Goal: Task Accomplishment & Management: Manage account settings

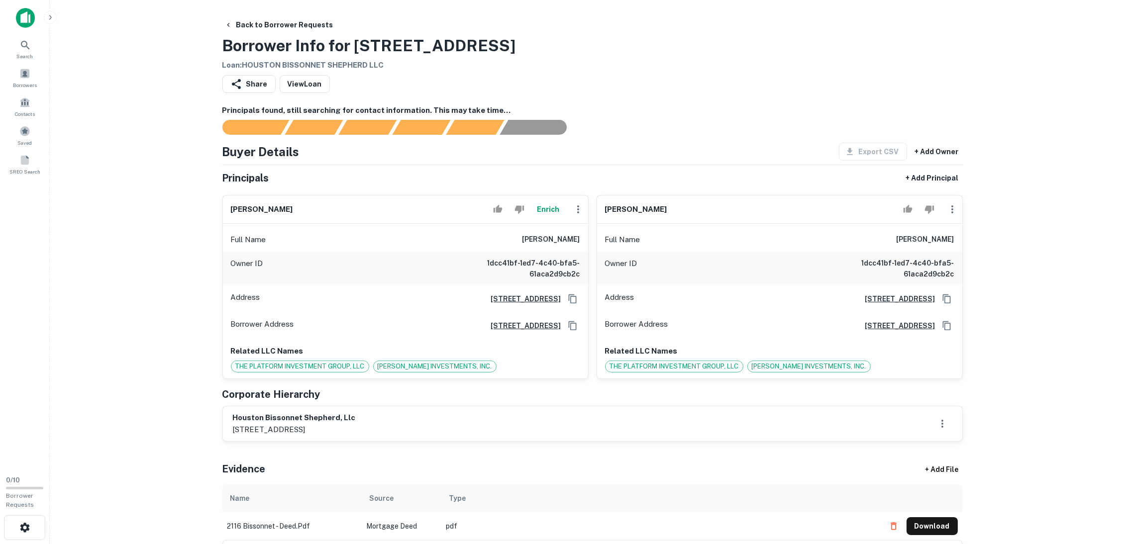
click at [532, 31] on div "Back to Borrower Requests Borrower Info for [STREET_ADDRESS][GEOGRAPHIC_DATA] :…" at bounding box center [592, 43] width 740 height 55
drag, startPoint x: 560, startPoint y: 49, endPoint x: 282, endPoint y: 50, distance: 277.7
click at [190, 50] on main "Back to Borrower Requests Borrower Info for 2116 Bissonnet St Loan : HOUSTON BI…" at bounding box center [592, 272] width 1085 height 544
copy h3 "Borrower Info for 2116 Bissonnet St"
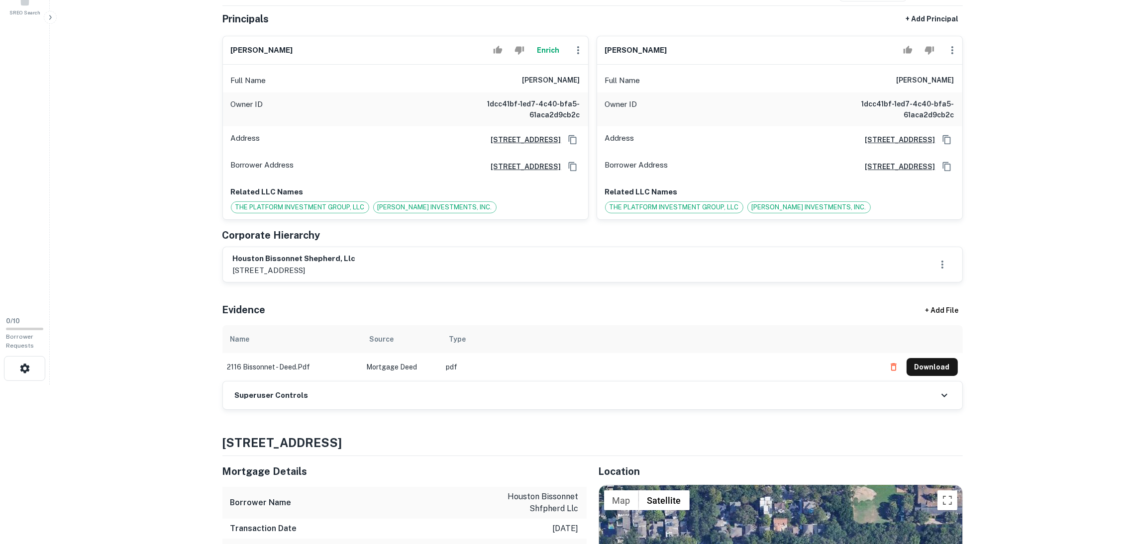
scroll to position [223, 0]
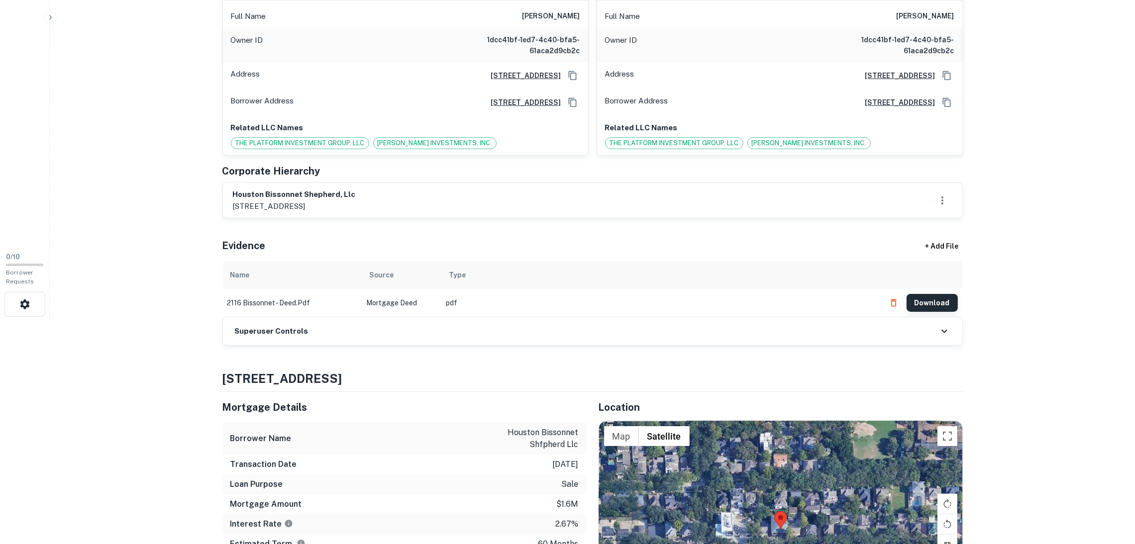
click at [937, 306] on button "Download" at bounding box center [932, 303] width 51 height 18
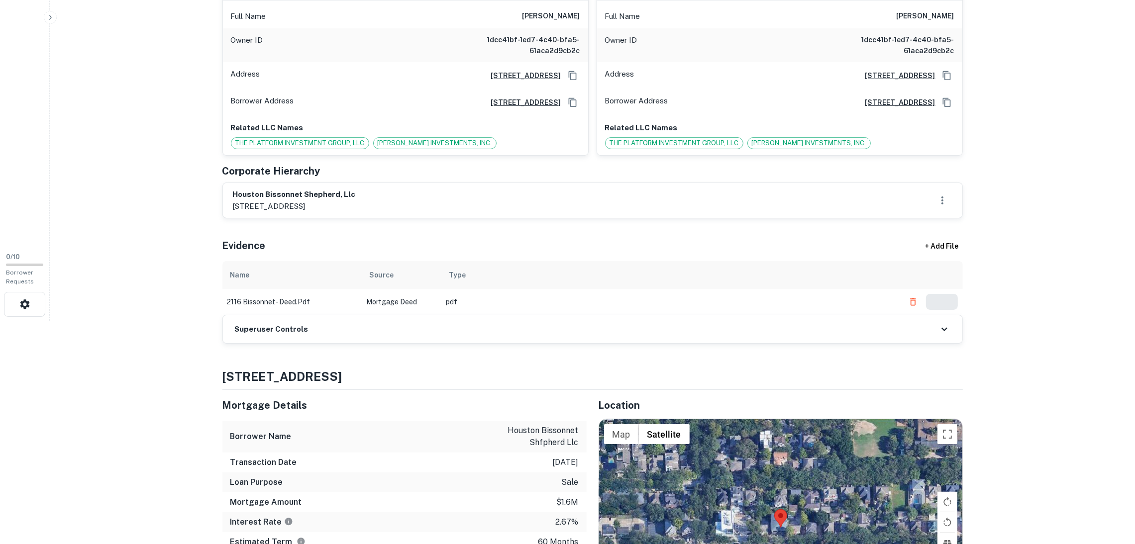
click at [341, 322] on div "Superuser Controls" at bounding box center [592, 330] width 739 height 28
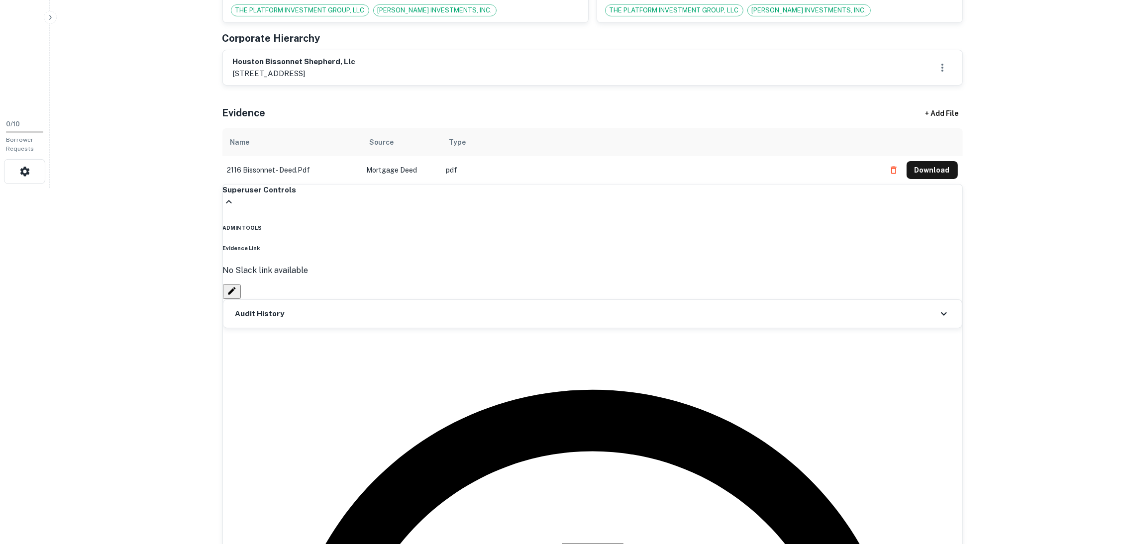
scroll to position [373, 0]
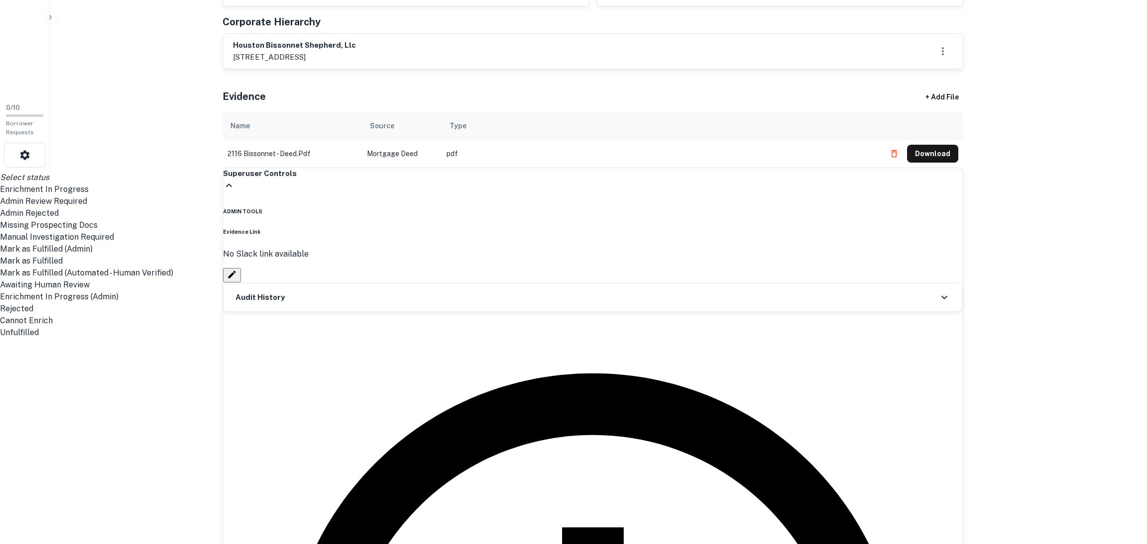
click at [357, 196] on li "Enrichment In Progress" at bounding box center [567, 190] width 1135 height 12
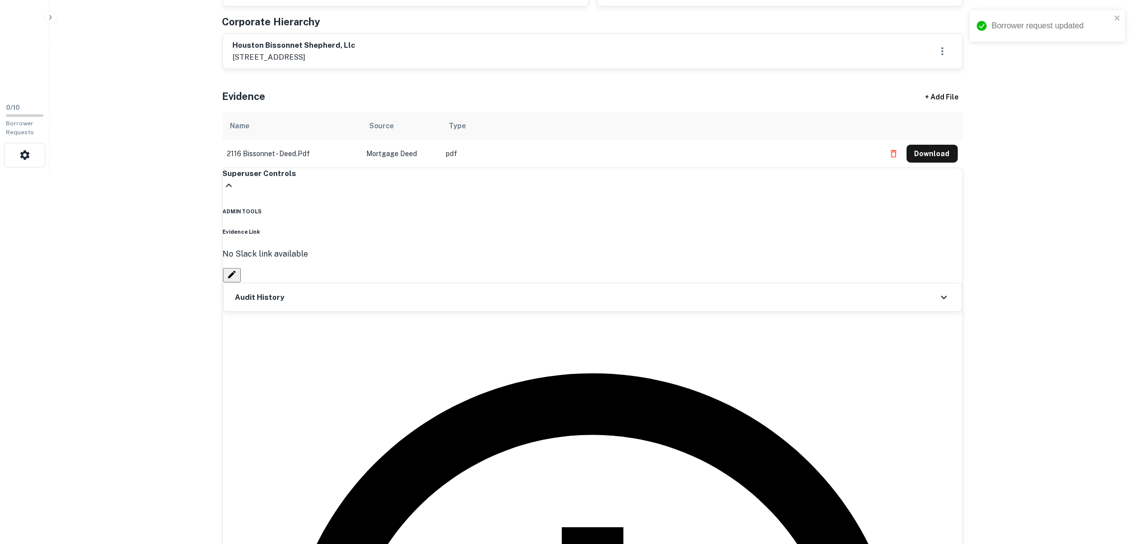
type input "**********"
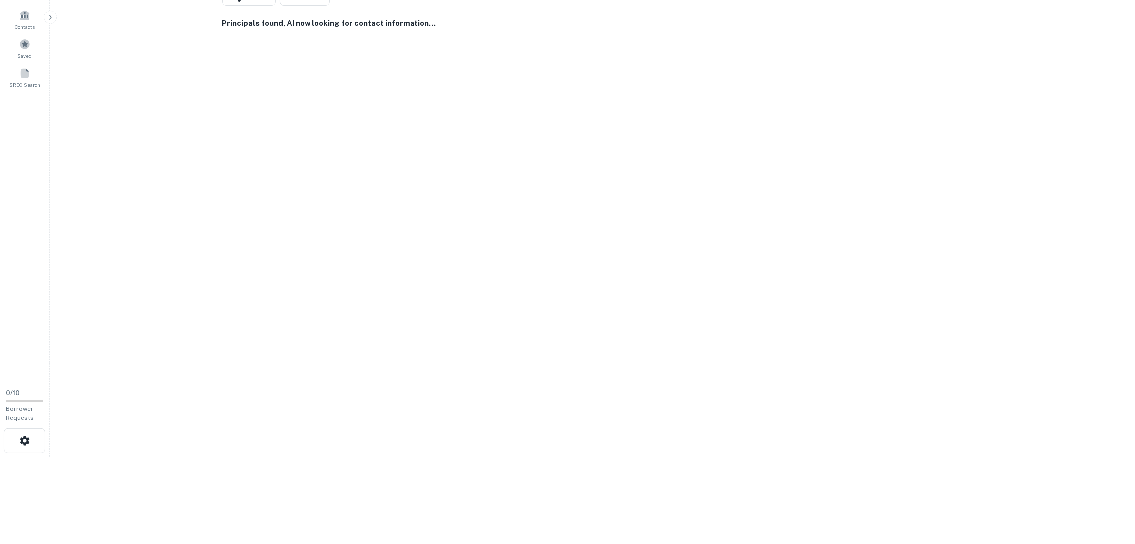
scroll to position [223, 0]
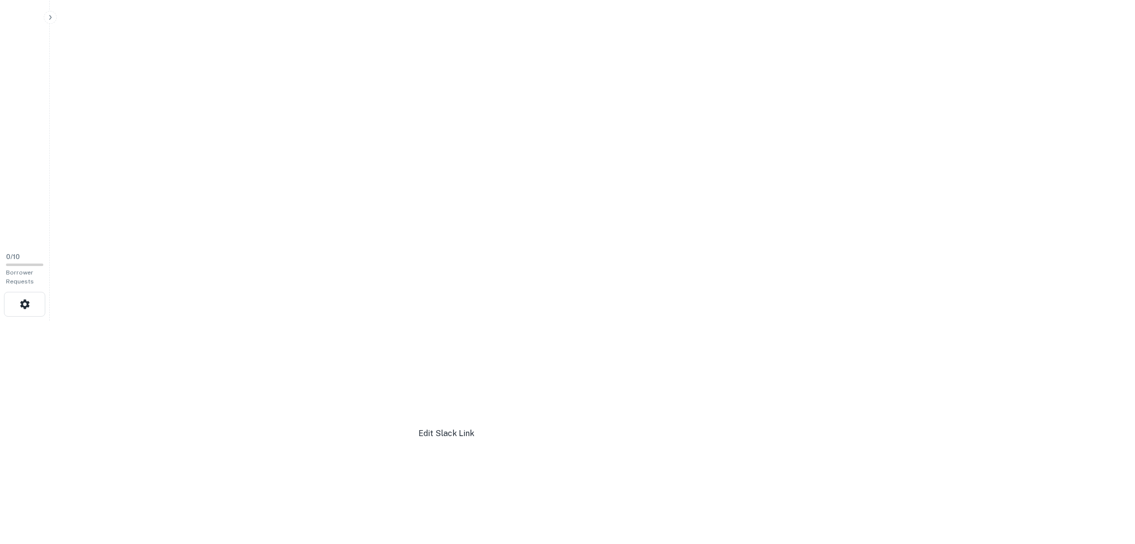
type input "**********"
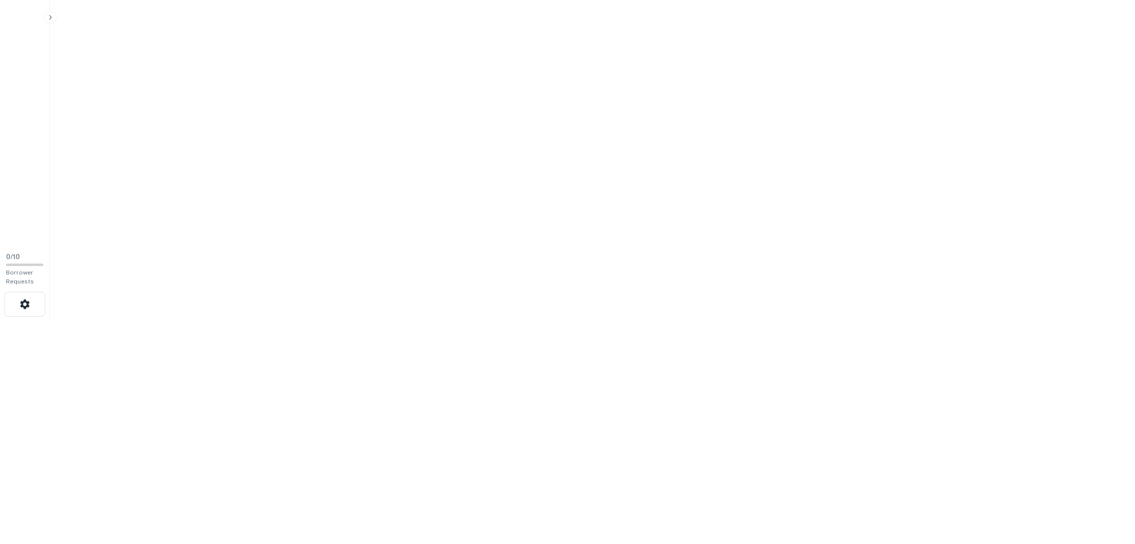
drag, startPoint x: 940, startPoint y: 297, endPoint x: 909, endPoint y: 304, distance: 31.1
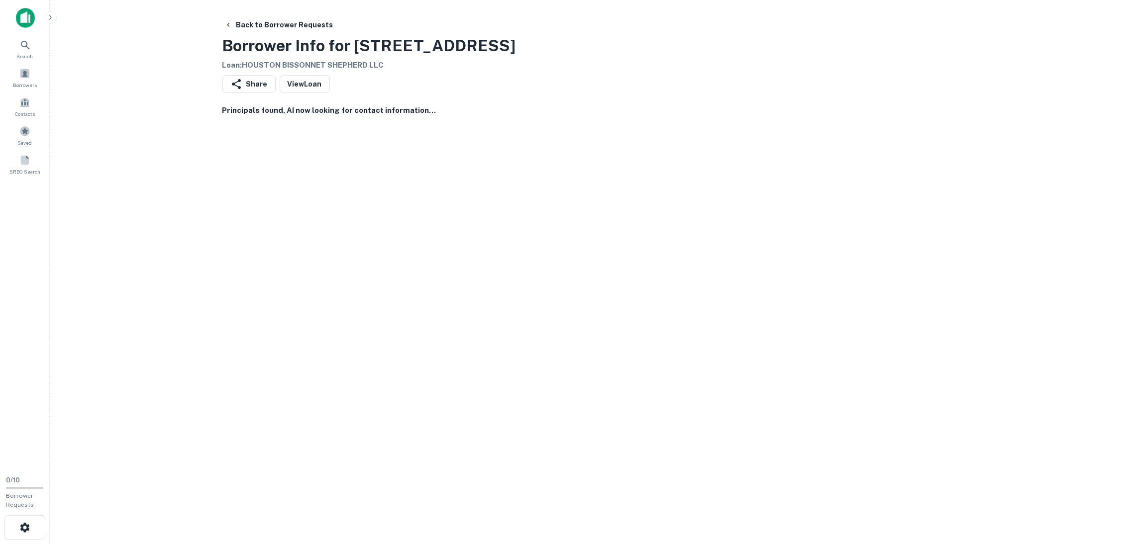
drag, startPoint x: 687, startPoint y: 365, endPoint x: 694, endPoint y: 367, distance: 7.1
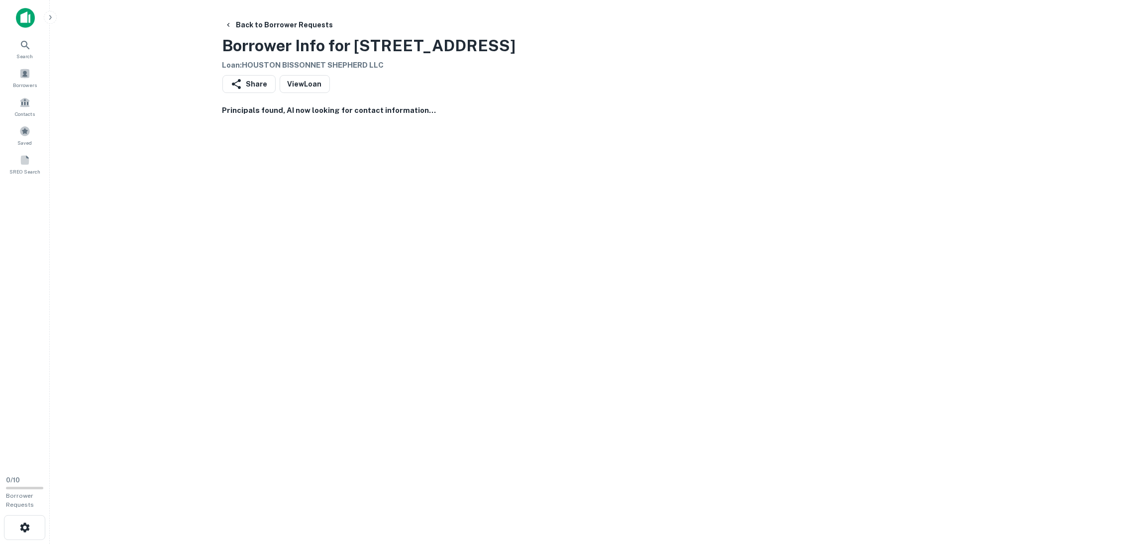
drag, startPoint x: 120, startPoint y: 94, endPoint x: 261, endPoint y: 107, distance: 141.4
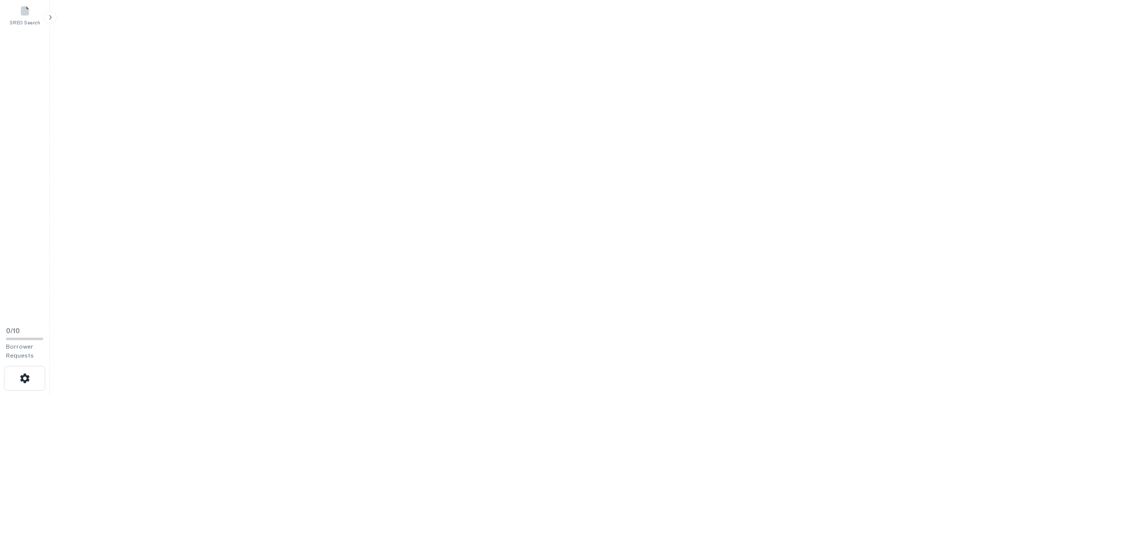
click at [580, 395] on li "Edit" at bounding box center [567, 401] width 1135 height 12
select select "**"
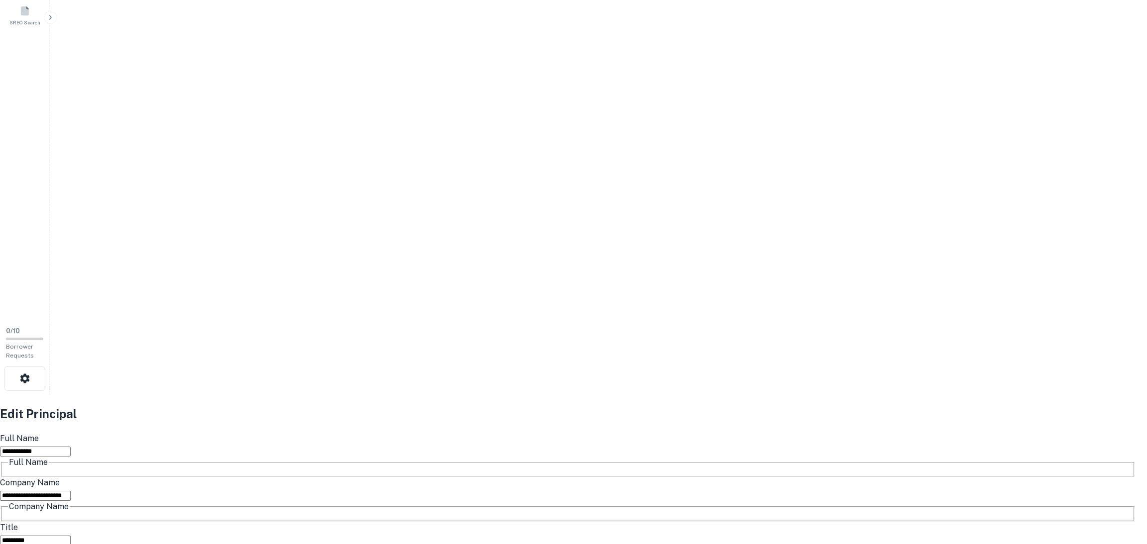
drag, startPoint x: 486, startPoint y: 233, endPoint x: 494, endPoint y: 197, distance: 37.2
paste input "**********"
type input "**********"
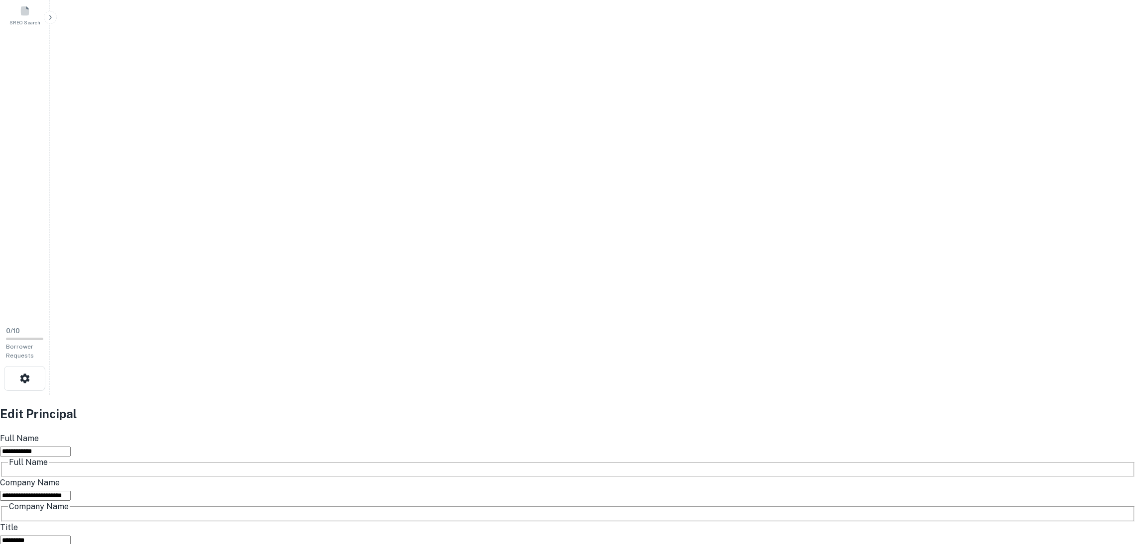
paste input "**********"
type input "**********"
drag, startPoint x: 381, startPoint y: 405, endPoint x: 360, endPoint y: 404, distance: 20.9
drag, startPoint x: 653, startPoint y: 403, endPoint x: 583, endPoint y: 388, distance: 71.7
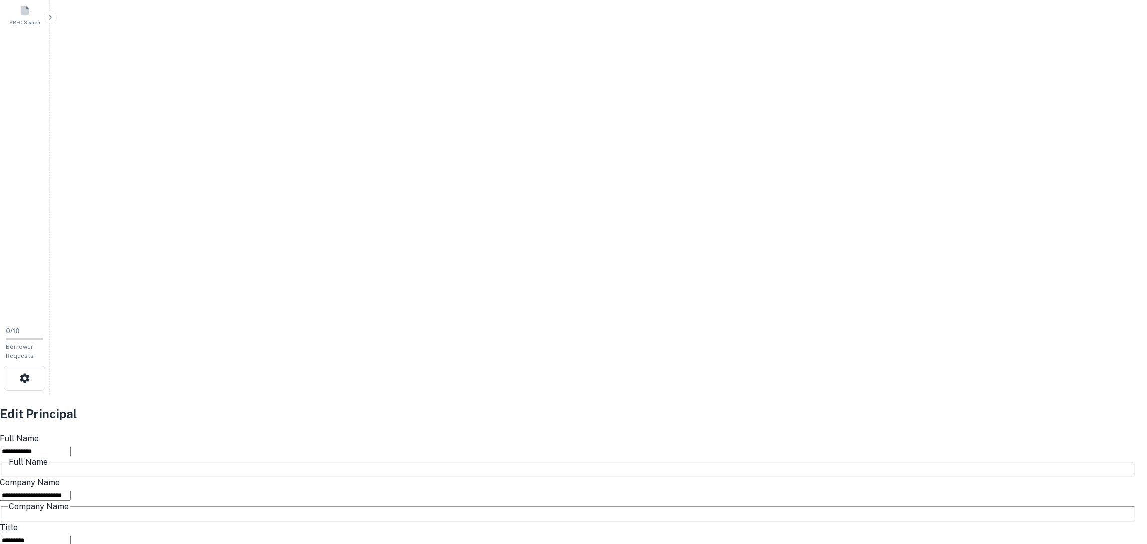
paste input "**********"
type input "**********"
drag, startPoint x: 55, startPoint y: 185, endPoint x: 57, endPoint y: 180, distance: 5.1
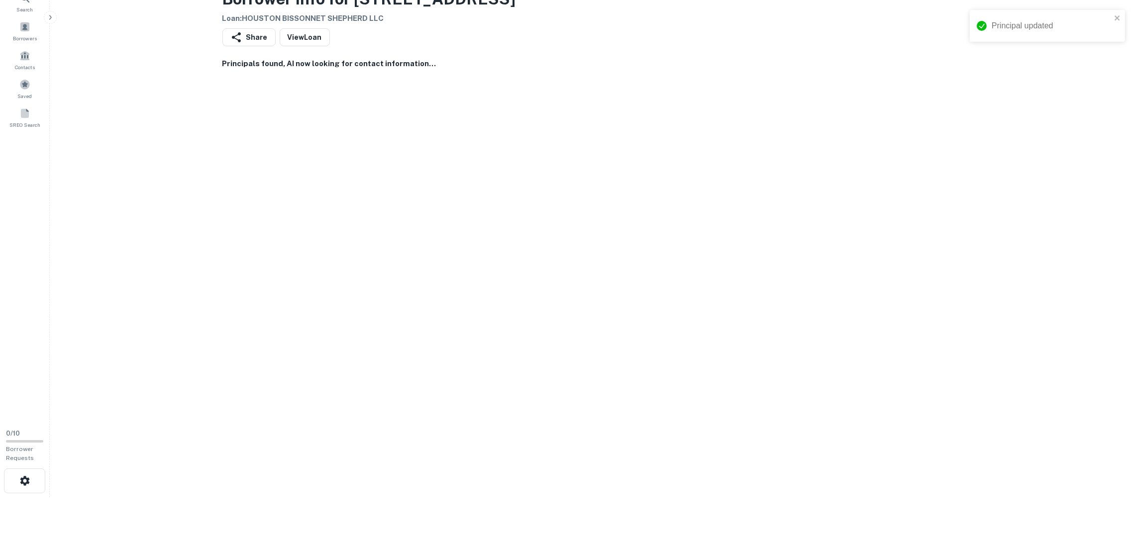
drag, startPoint x: 1079, startPoint y: 260, endPoint x: 1049, endPoint y: 287, distance: 40.9
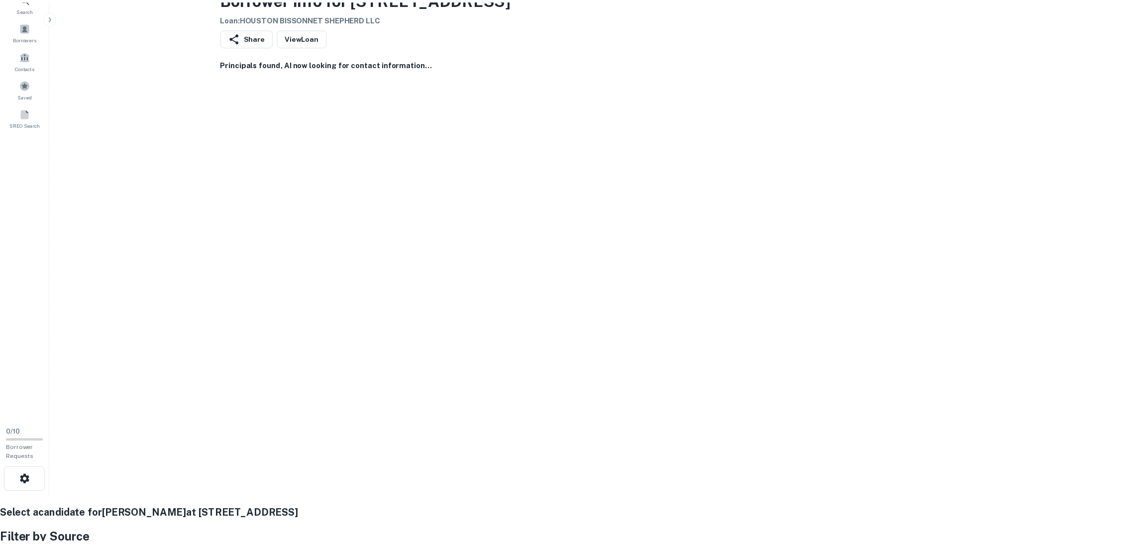
scroll to position [223, 0]
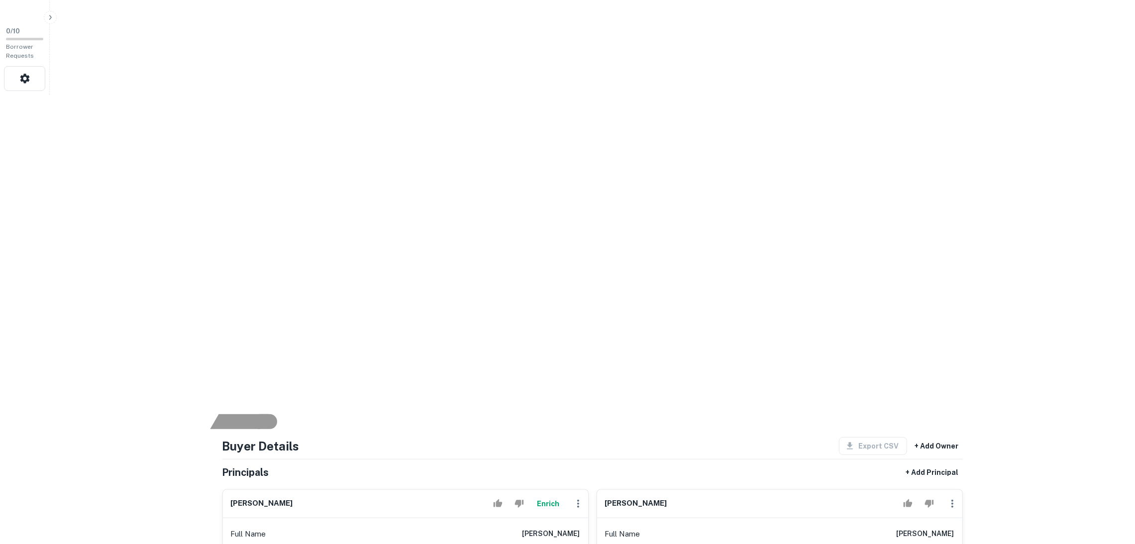
scroll to position [523, 0]
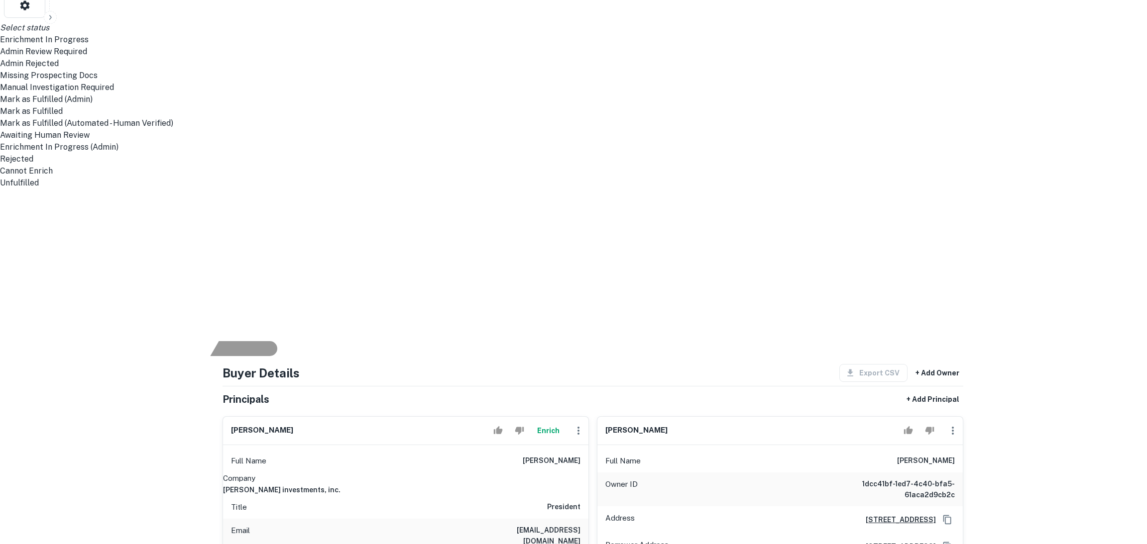
click at [338, 117] on li "Mark as Fulfilled" at bounding box center [567, 111] width 1135 height 12
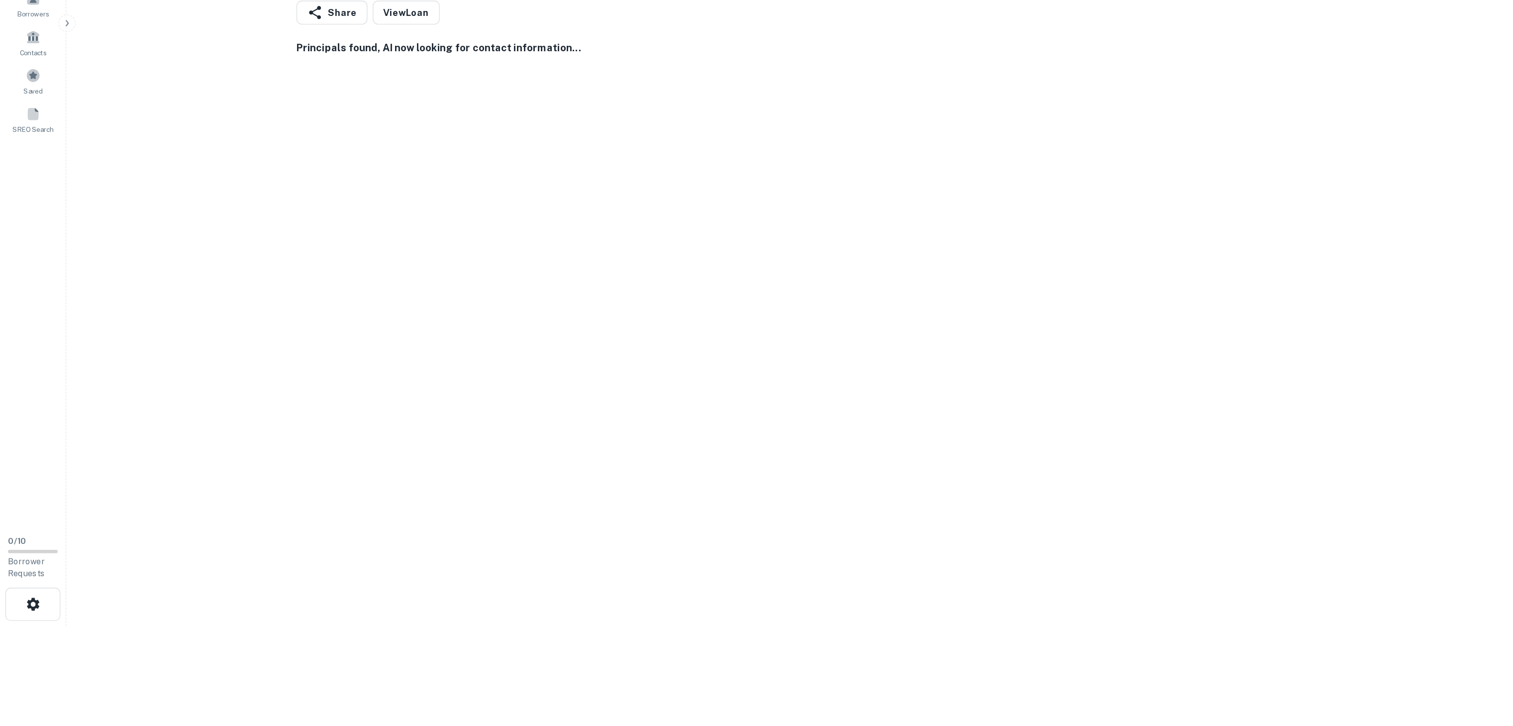
scroll to position [0, 0]
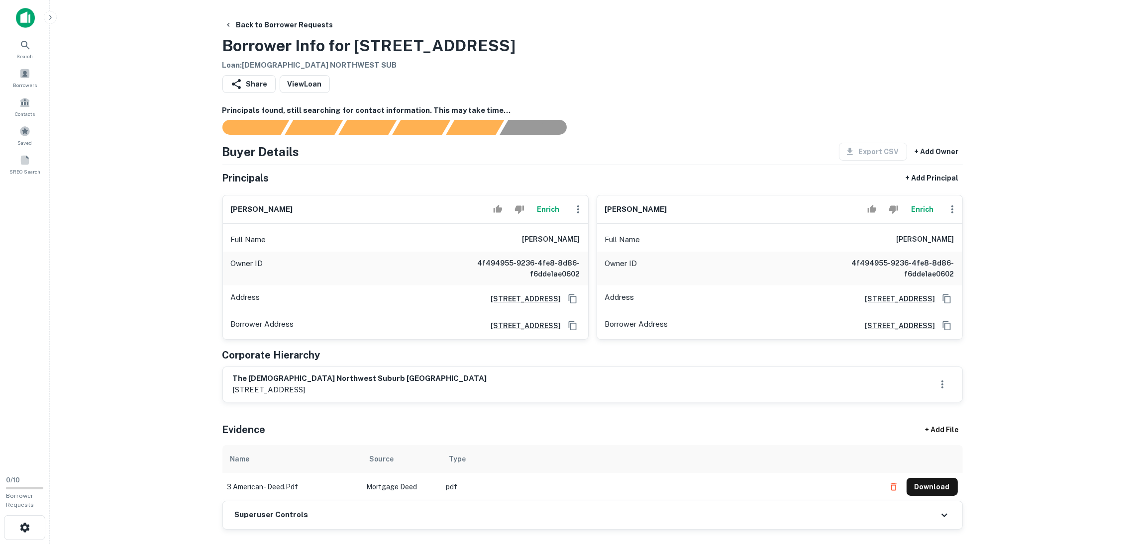
drag, startPoint x: 279, startPoint y: 212, endPoint x: 227, endPoint y: 211, distance: 51.8
click at [227, 211] on div "joshua aregbesola Enrich" at bounding box center [405, 210] width 365 height 28
drag, startPoint x: 326, startPoint y: 211, endPoint x: 203, endPoint y: 204, distance: 124.2
click at [203, 204] on main "Back to Borrower Requests Borrower Info for 3 American Way Loan : APOSTOLIC CHU…" at bounding box center [592, 272] width 1085 height 544
copy h6 "joshua aregbesola"
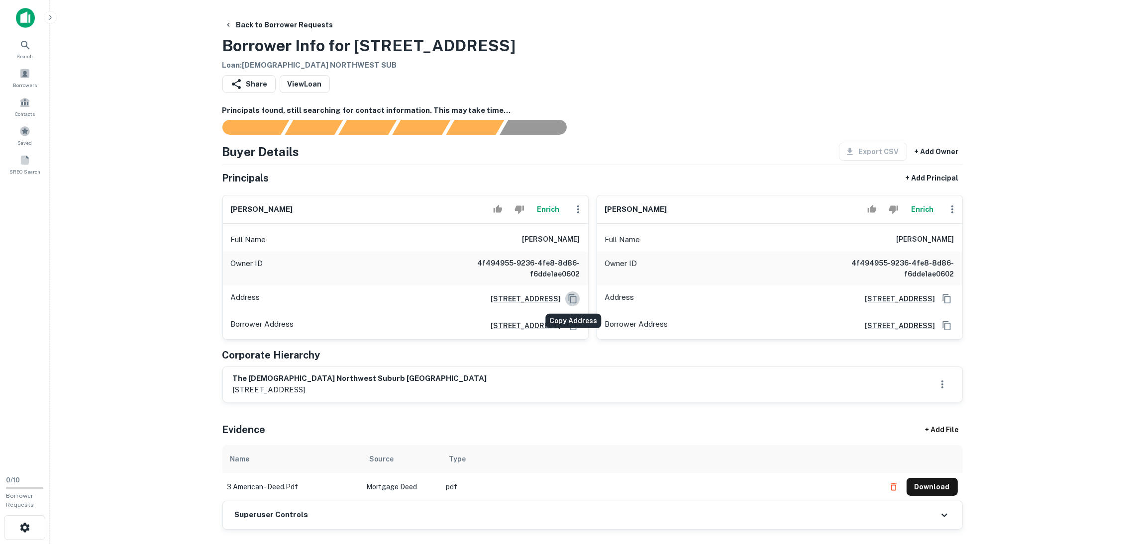
click at [575, 302] on icon "Copy Address" at bounding box center [573, 299] width 10 height 10
click at [574, 327] on icon "Copy Address" at bounding box center [573, 326] width 10 height 10
drag, startPoint x: 362, startPoint y: 396, endPoint x: 215, endPoint y: 374, distance: 147.9
click at [418, 377] on h6 "the apostolic church northwest suburb schaumburg" at bounding box center [360, 378] width 254 height 11
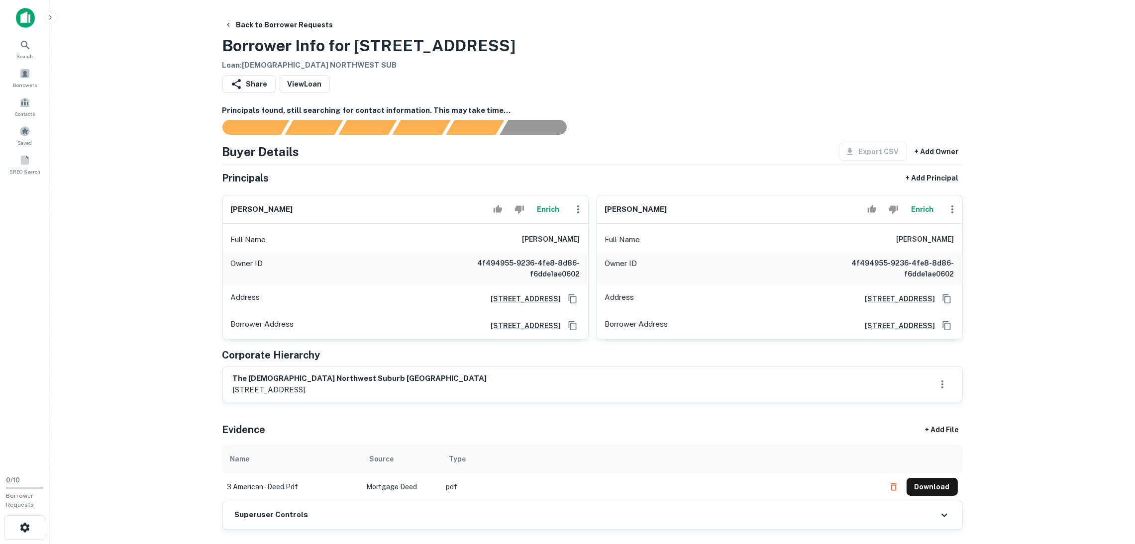
click at [450, 381] on div "the apostolic church northwest suburb schaumburg 2 american way, elgin, il, 601…" at bounding box center [593, 384] width 720 height 23
drag, startPoint x: 710, startPoint y: 210, endPoint x: 580, endPoint y: 206, distance: 129.5
click at [580, 206] on div "joshua aregbesola Enrich Full Name joshua aregbesola Owner ID 4f494955-9236-4fe…" at bounding box center [588, 263] width 748 height 153
click at [692, 116] on div "Principals found, still searching for contact information. This may take time..." at bounding box center [592, 120] width 740 height 30
drag, startPoint x: 703, startPoint y: 208, endPoint x: 600, endPoint y: 209, distance: 103.5
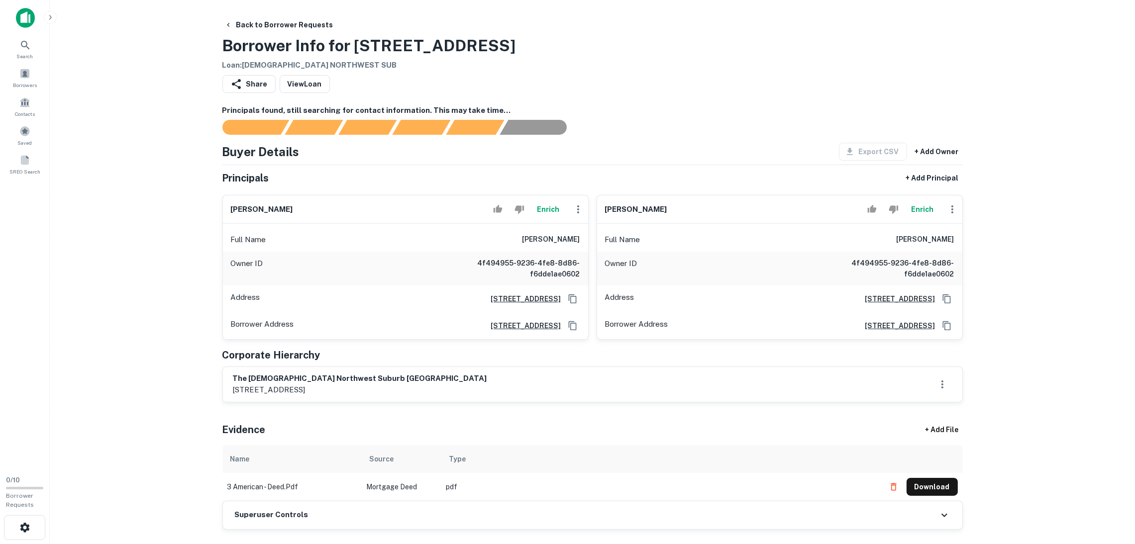
click at [600, 209] on div "olatokunbo jaiye ogun Enrich" at bounding box center [779, 210] width 365 height 28
copy h6 "olatokunbo jaiye ogun"
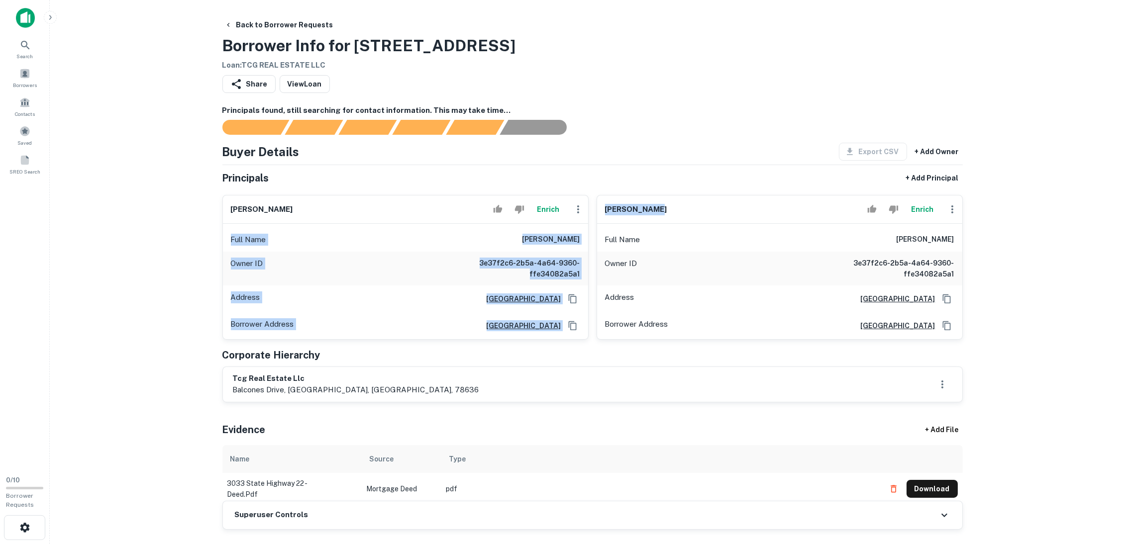
drag, startPoint x: 689, startPoint y: 209, endPoint x: 595, endPoint y: 210, distance: 94.6
click at [586, 209] on div "dhiraj chhabra Enrich Full Name dhiraj chhabra Owner ID 3e37f2c6-2b5a-4a64-9360…" at bounding box center [588, 263] width 748 height 153
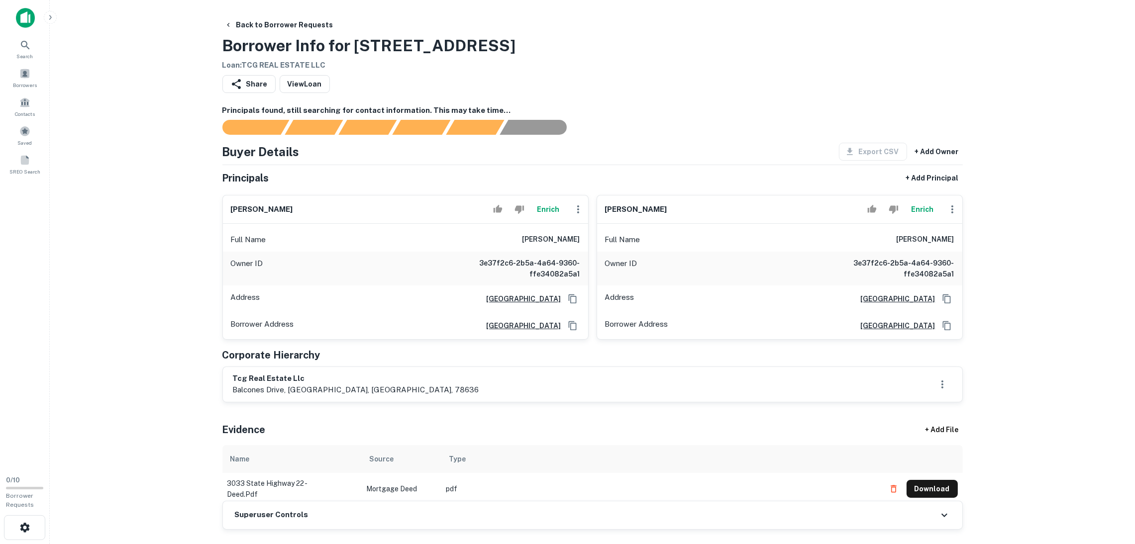
click at [683, 137] on div "Principals found, still searching for contact information. This may take time..…" at bounding box center [592, 317] width 740 height 425
drag, startPoint x: 694, startPoint y: 215, endPoint x: 604, endPoint y: 210, distance: 90.8
click at [604, 210] on div "nupur sharma Enrich" at bounding box center [779, 210] width 365 height 28
copy h6 "nupur sharma"
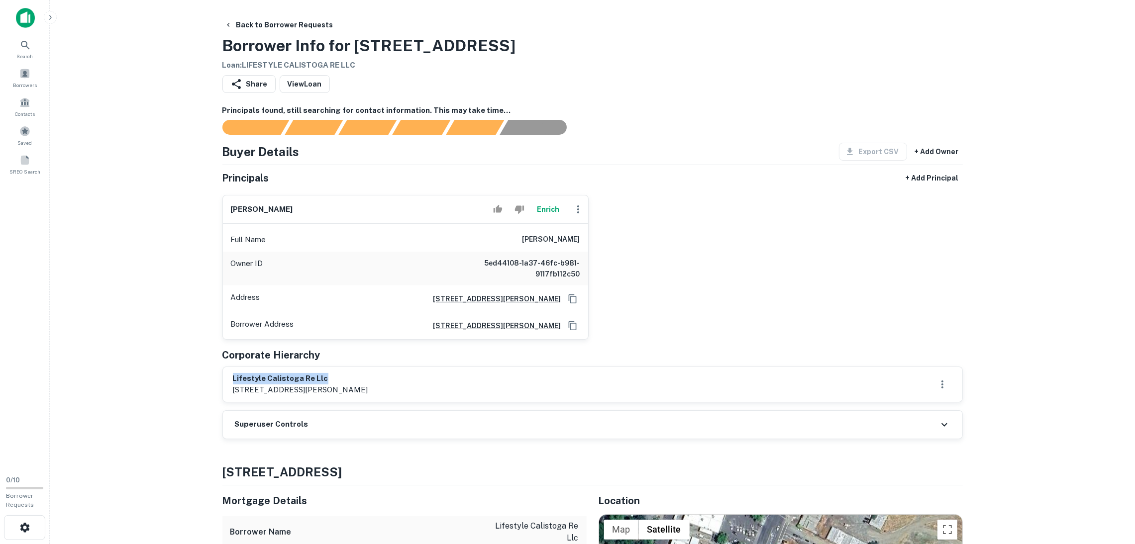
drag, startPoint x: 342, startPoint y: 380, endPoint x: 263, endPoint y: 380, distance: 78.6
click at [207, 373] on main "Back to Borrower Requests Borrower Info for 1450 Lincoln Ave Loan : LIFESTYLE C…" at bounding box center [592, 272] width 1085 height 544
copy h6 "lifestyle calistoga re llc"
drag, startPoint x: 276, startPoint y: 205, endPoint x: 230, endPoint y: 204, distance: 45.8
click at [217, 205] on div "matthew fales Enrich Full Name matthew fales Owner ID 5ed44108-1a37-46fc-b981-9…" at bounding box center [401, 263] width 374 height 153
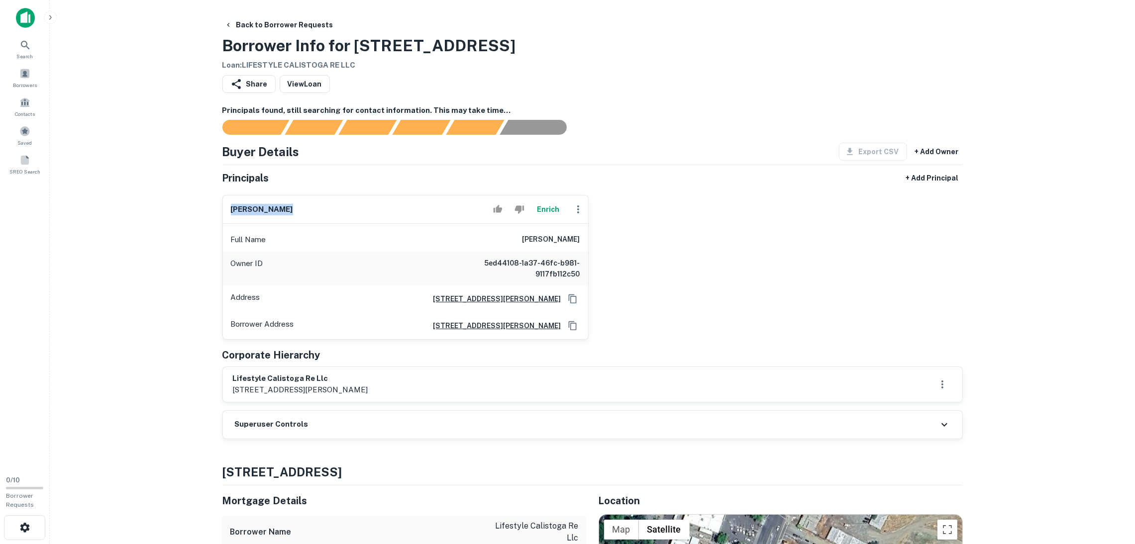
copy h6 "matthew fales"
click at [572, 293] on button "Copy Address" at bounding box center [572, 299] width 15 height 15
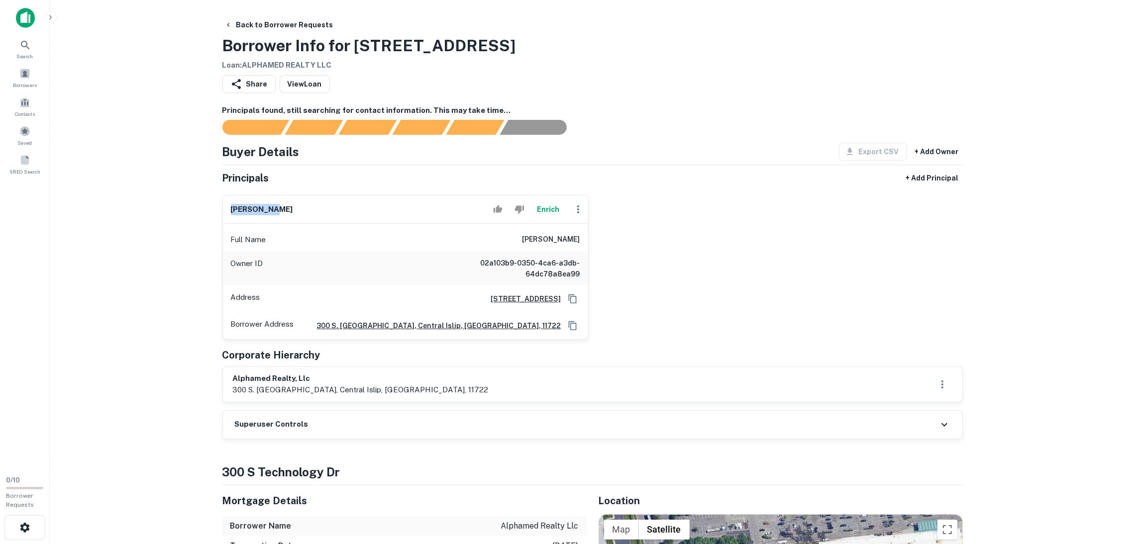
drag, startPoint x: 278, startPoint y: 206, endPoint x: 232, endPoint y: 205, distance: 45.8
click at [225, 205] on div "[PERSON_NAME]" at bounding box center [405, 210] width 365 height 28
copy h6 "[PERSON_NAME]"
click at [571, 299] on icon "Copy Address" at bounding box center [573, 299] width 10 height 10
click at [563, 295] on div "300 S. Technology Drive, Central Islip, NY 11722" at bounding box center [531, 299] width 97 height 15
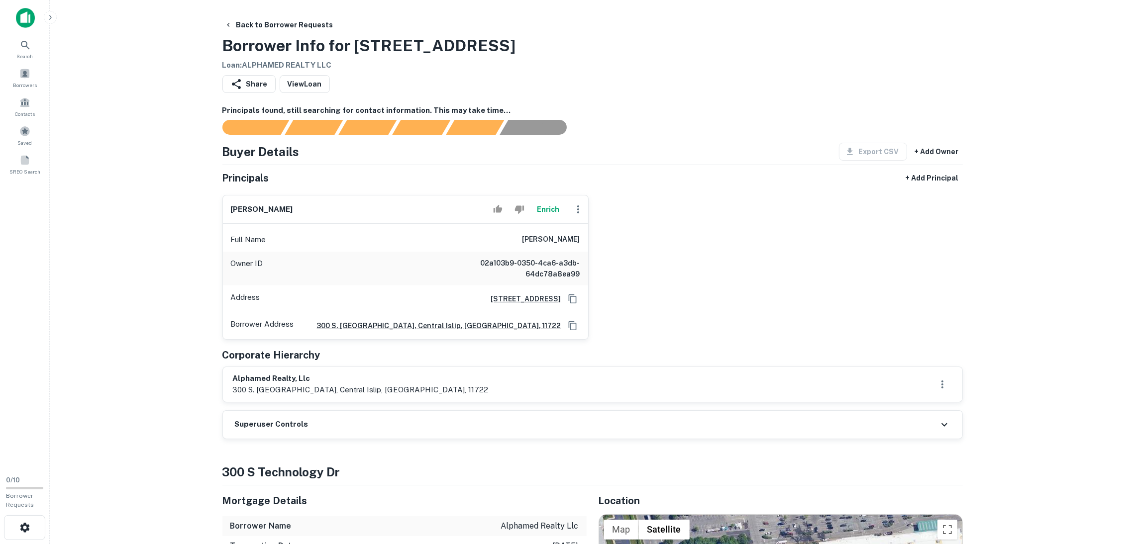
click at [380, 431] on div "Superuser Controls" at bounding box center [592, 425] width 739 height 28
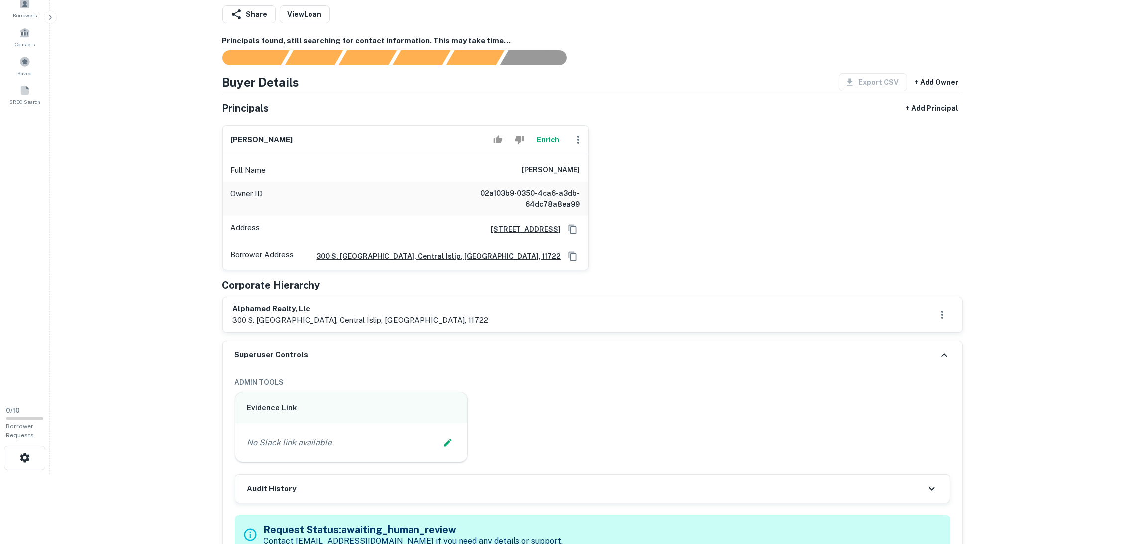
scroll to position [149, 0]
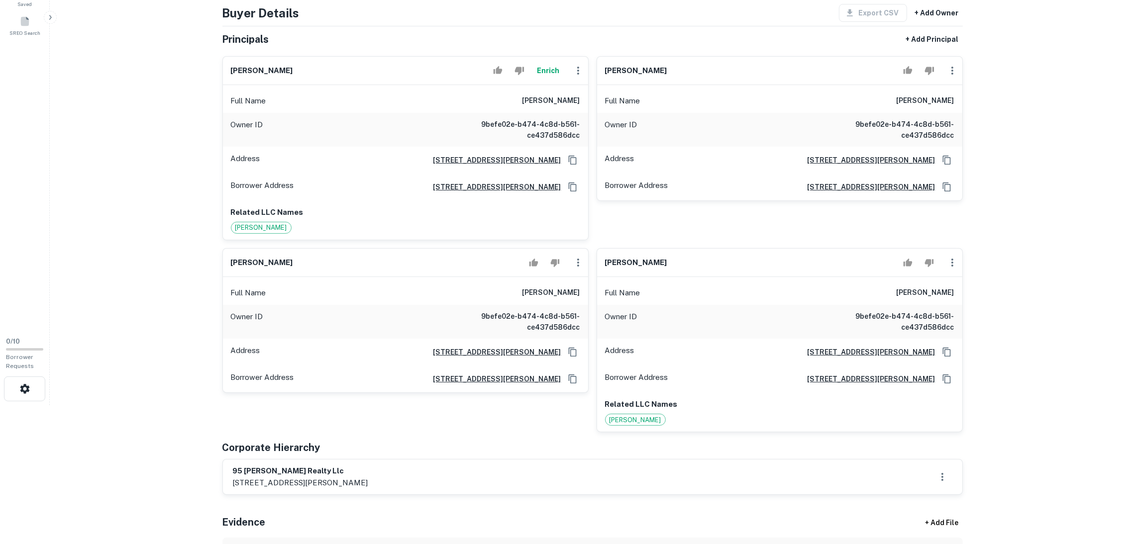
scroll to position [299, 0]
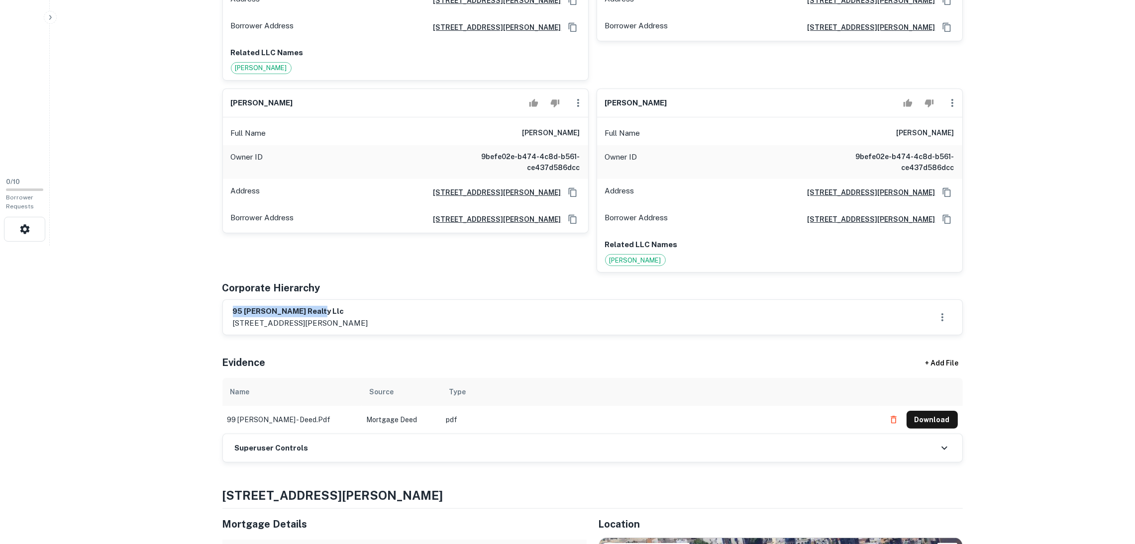
drag, startPoint x: 311, startPoint y: 312, endPoint x: 226, endPoint y: 313, distance: 85.1
click at [226, 313] on div "95 [PERSON_NAME] realty llc [STREET_ADDRESS][PERSON_NAME]" at bounding box center [592, 317] width 739 height 35
copy h6 "95 [PERSON_NAME] realty llc"
drag, startPoint x: 316, startPoint y: 104, endPoint x: 245, endPoint y: 96, distance: 70.7
click at [220, 96] on div "[PERSON_NAME] Full Name [PERSON_NAME] Owner ID 9befe02e-b474-4c8d-b561-ce437d58…" at bounding box center [401, 177] width 374 height 192
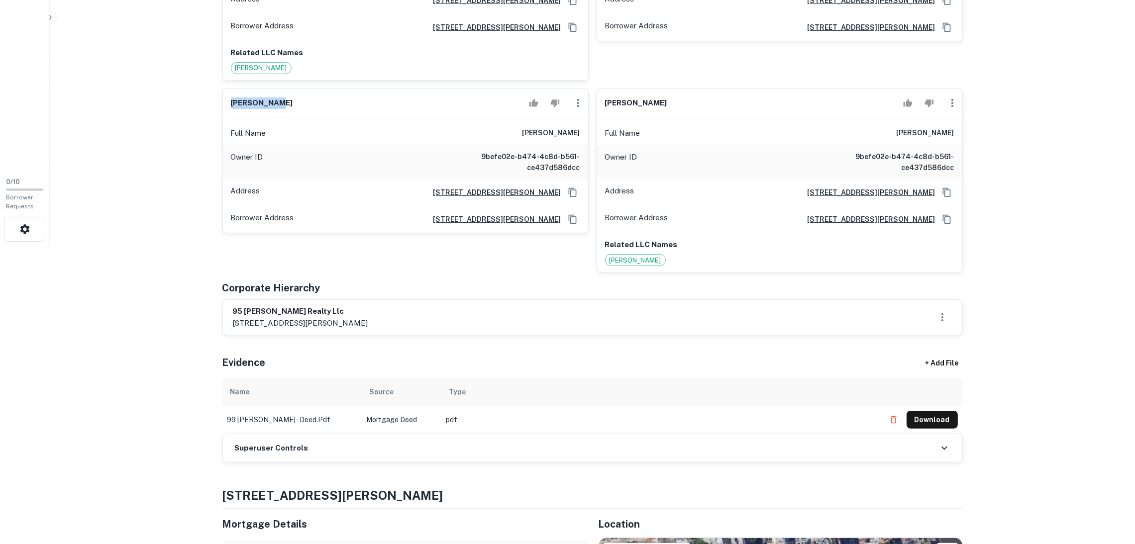
copy h6 "[PERSON_NAME]"
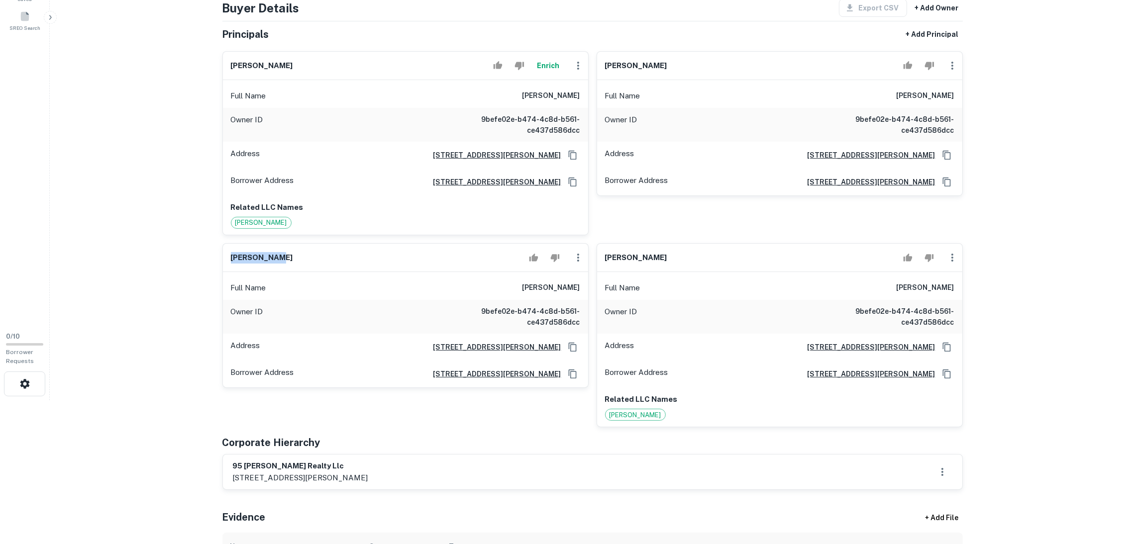
scroll to position [0, 0]
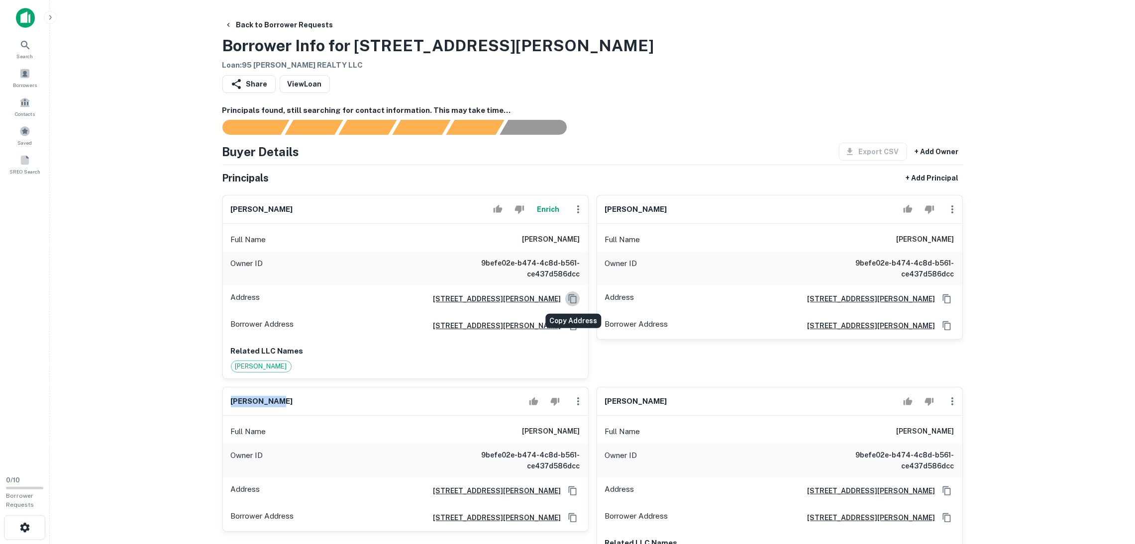
click at [568, 297] on icon "Copy Address" at bounding box center [573, 299] width 10 height 10
